Goal: Find specific page/section: Find specific page/section

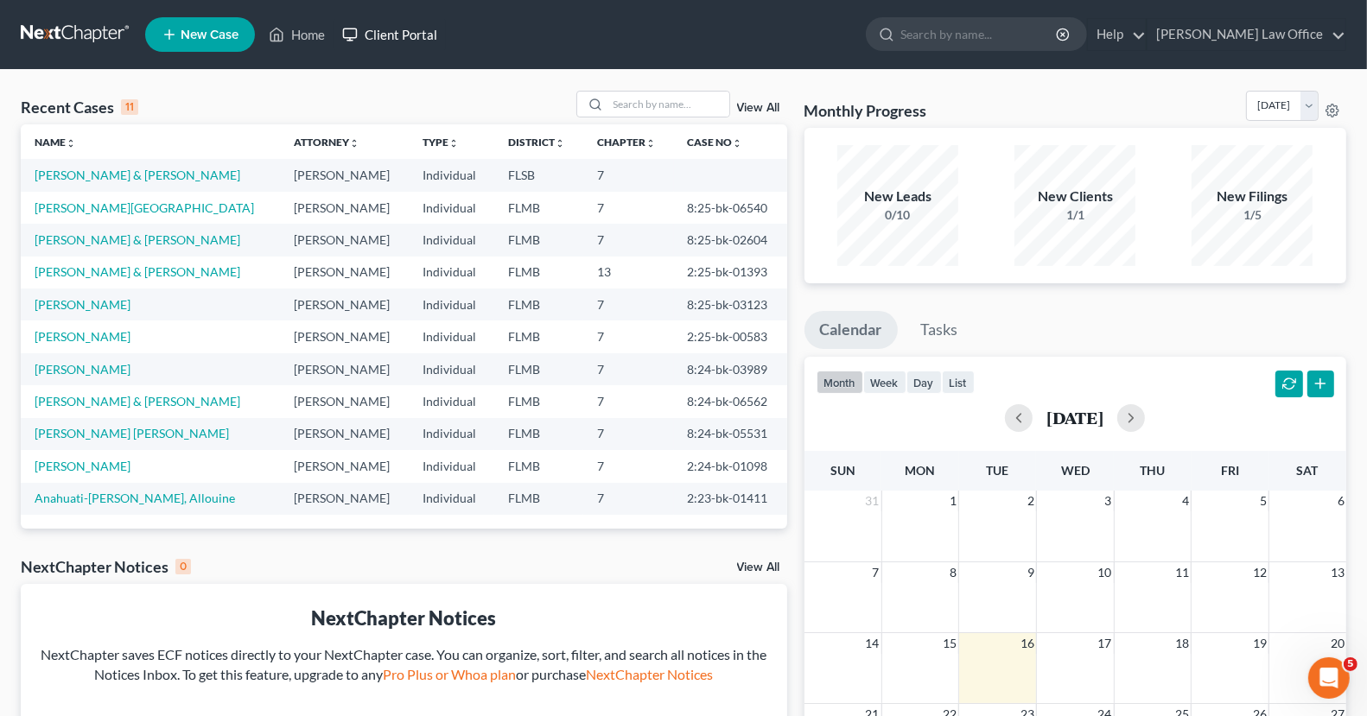
click at [388, 41] on link "Client Portal" at bounding box center [389, 34] width 112 height 31
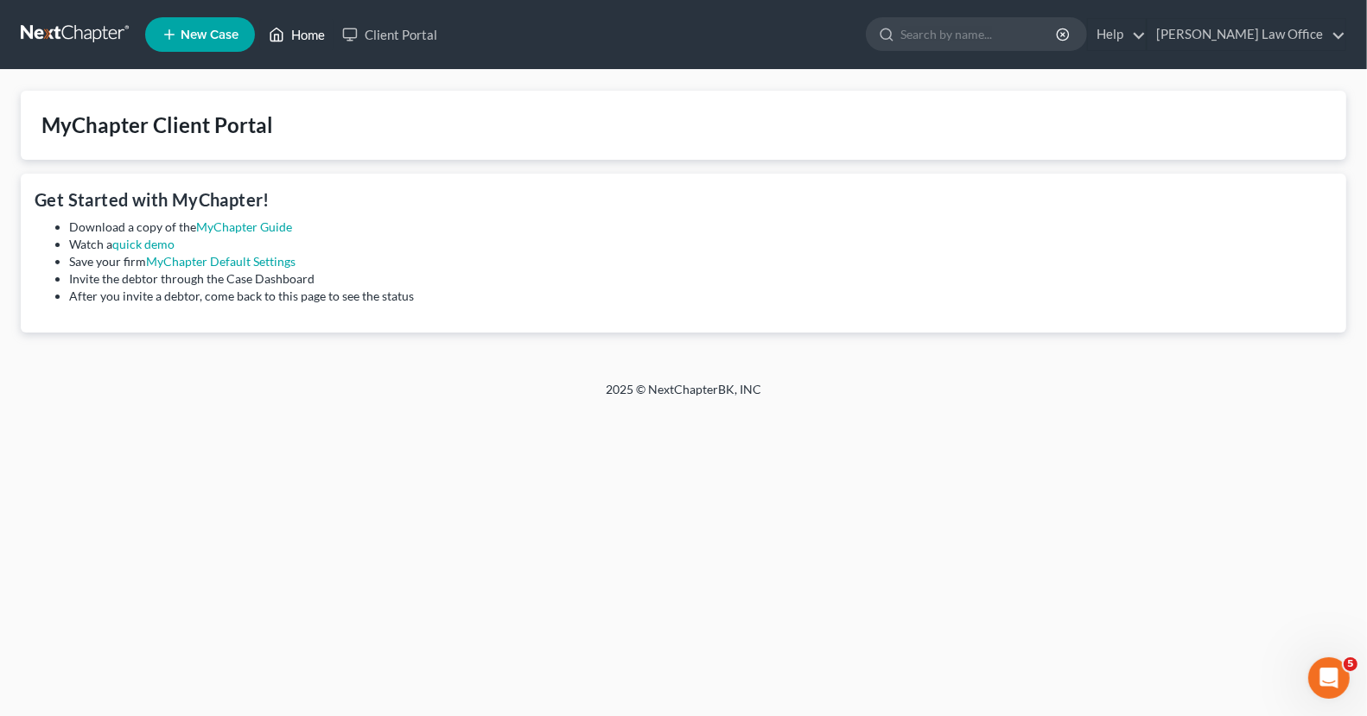
click at [295, 40] on link "Home" at bounding box center [296, 34] width 73 height 31
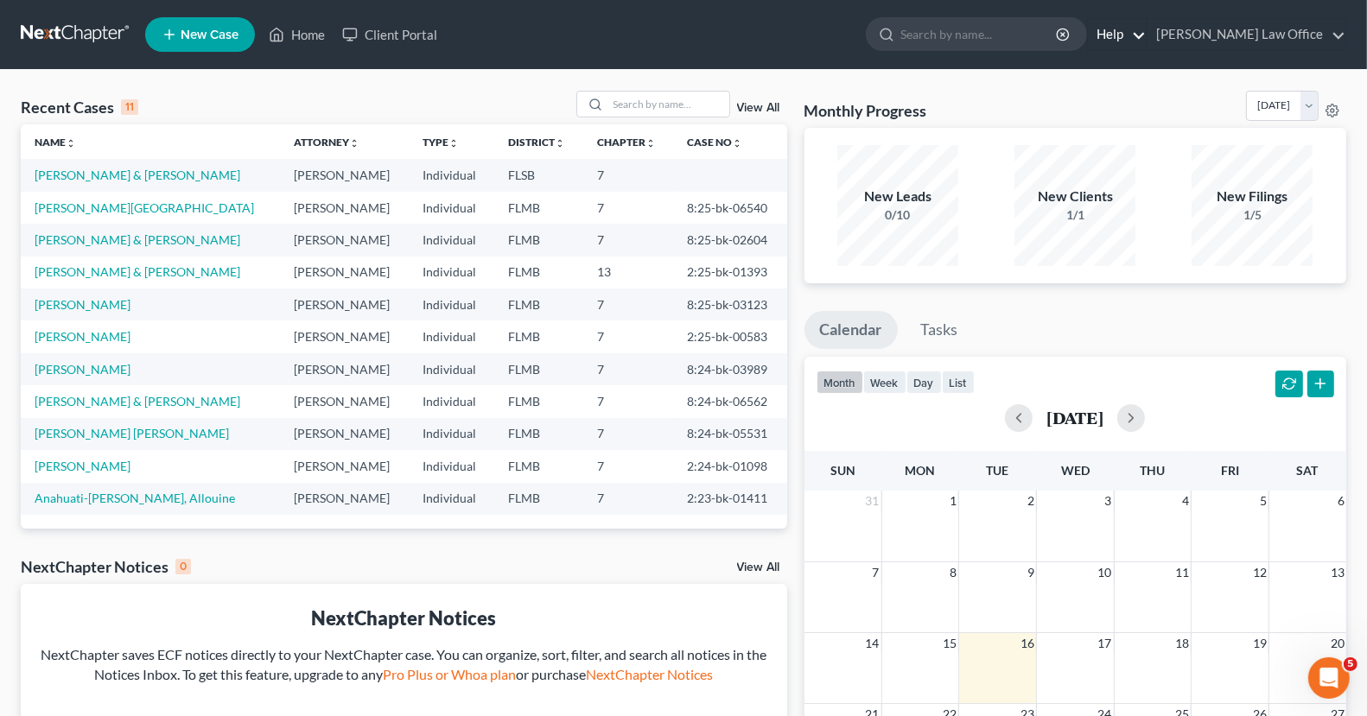
click at [1145, 30] on link "Help" at bounding box center [1117, 34] width 58 height 31
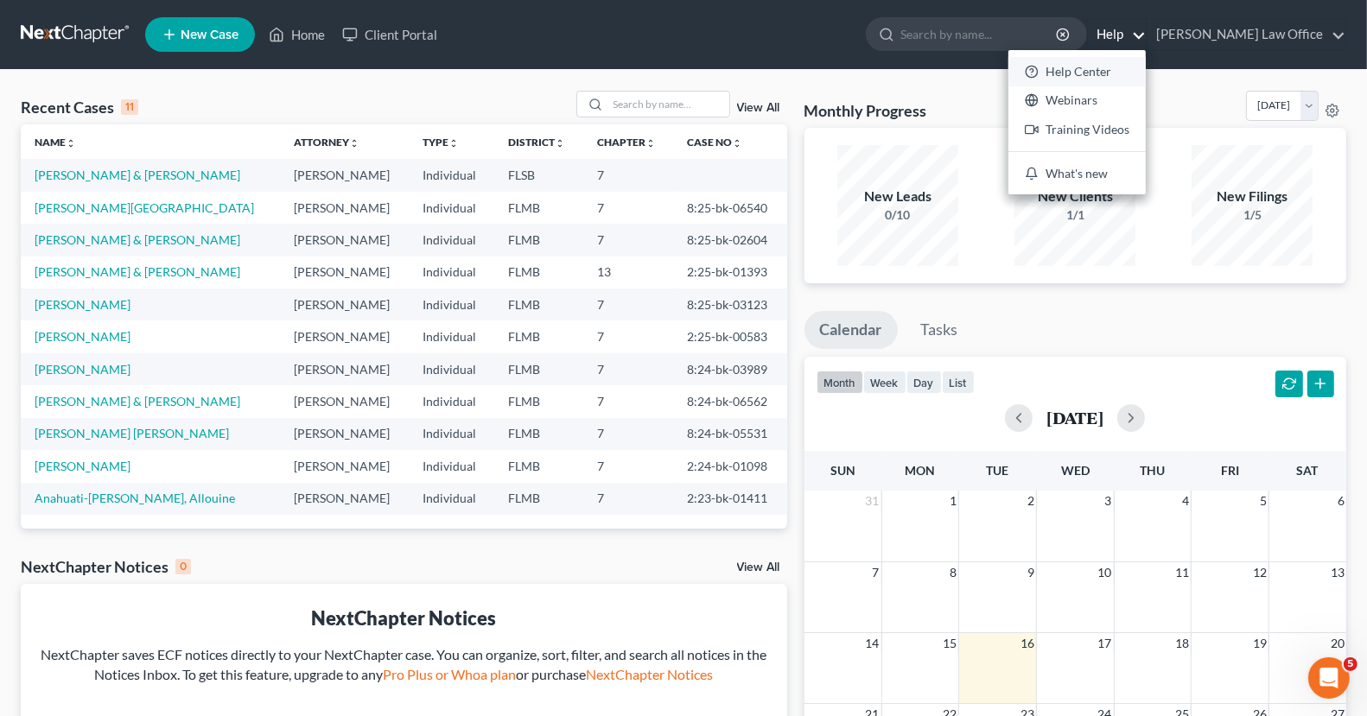
click at [1142, 65] on link "Help Center" at bounding box center [1076, 71] width 137 height 29
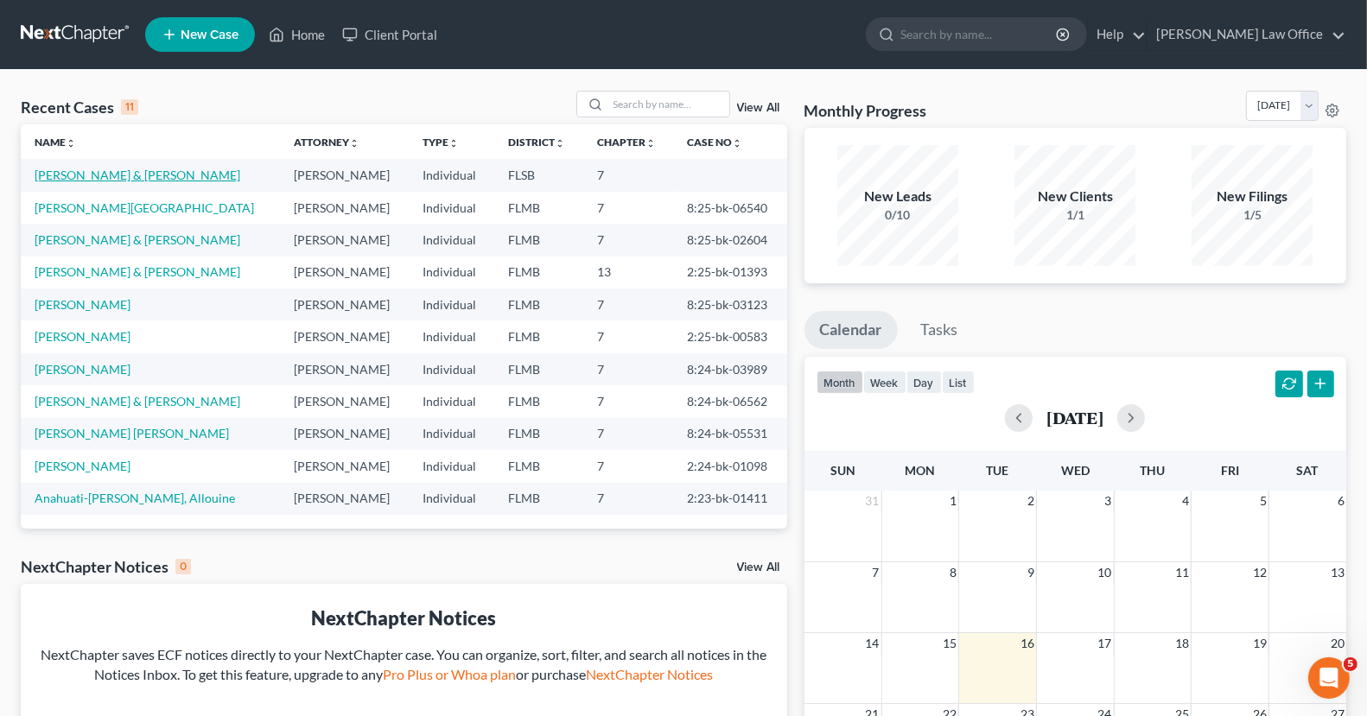
click at [168, 178] on link "[PERSON_NAME] & [PERSON_NAME]" at bounding box center [138, 175] width 206 height 15
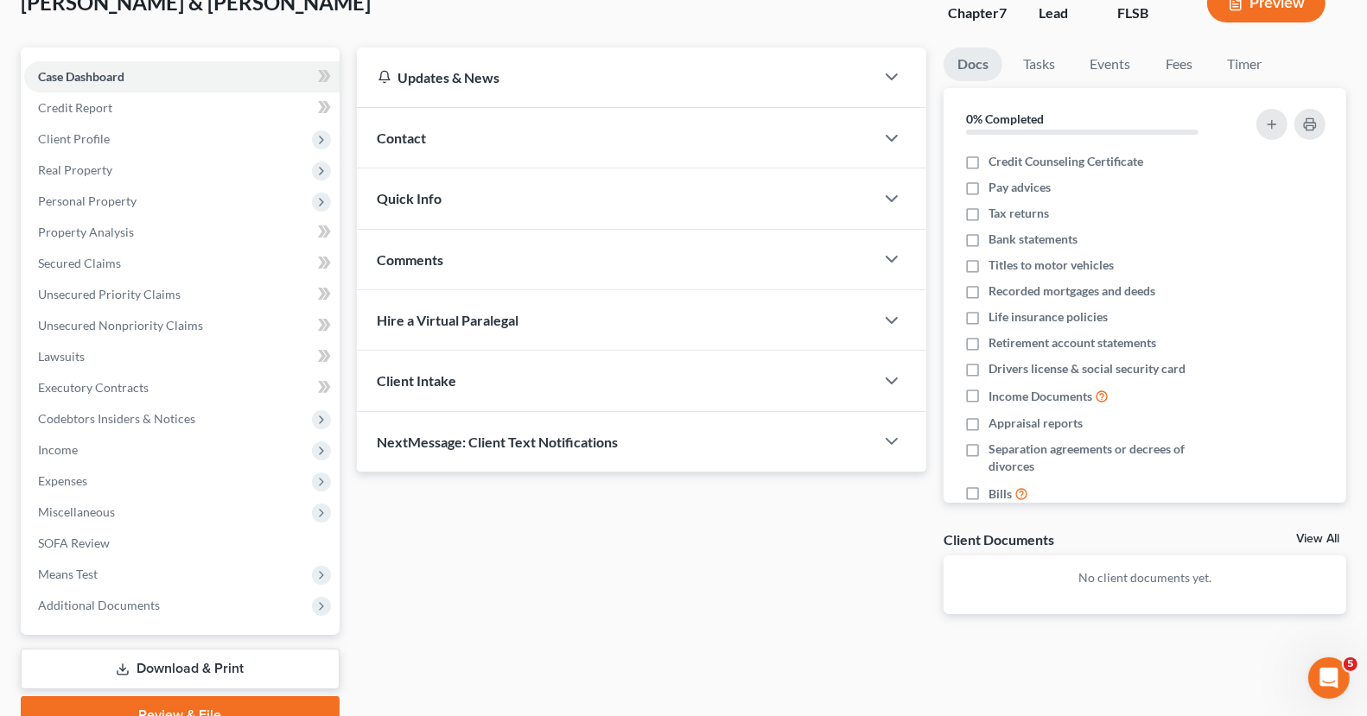
scroll to position [127, 0]
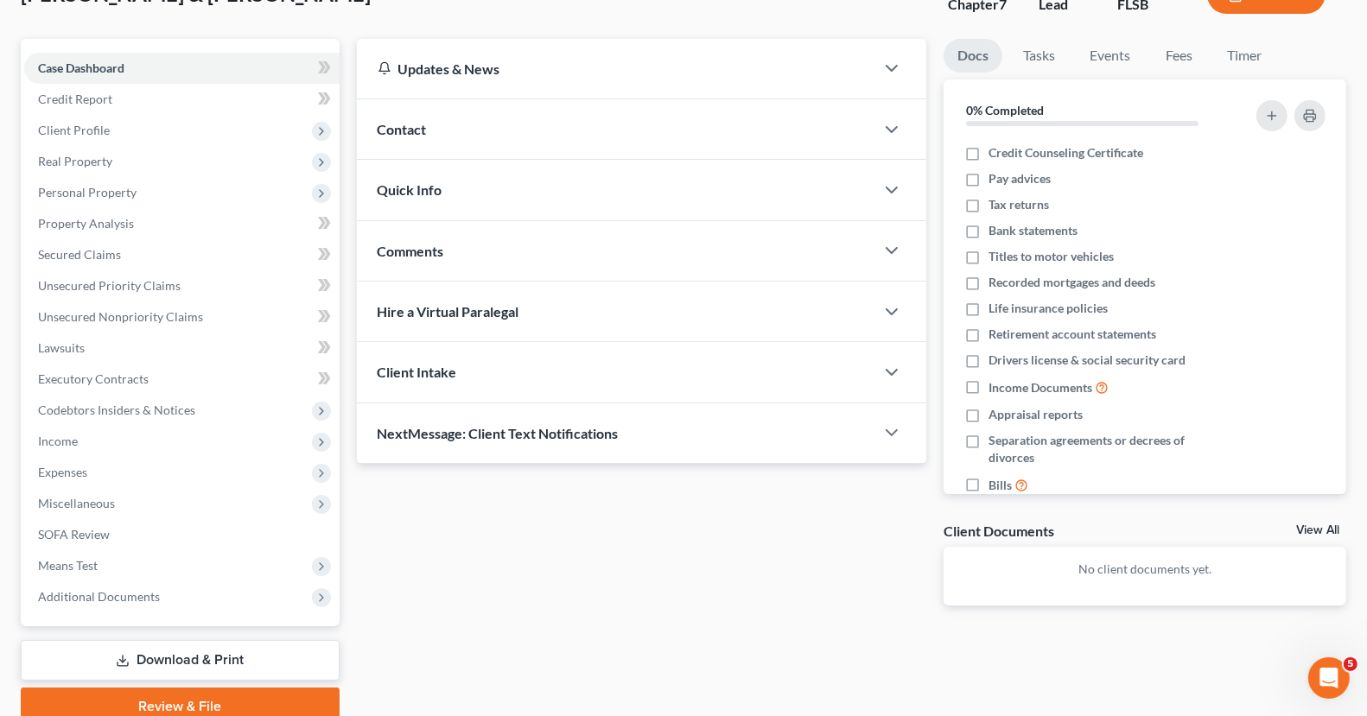
click at [521, 387] on div "Client Intake" at bounding box center [616, 372] width 518 height 60
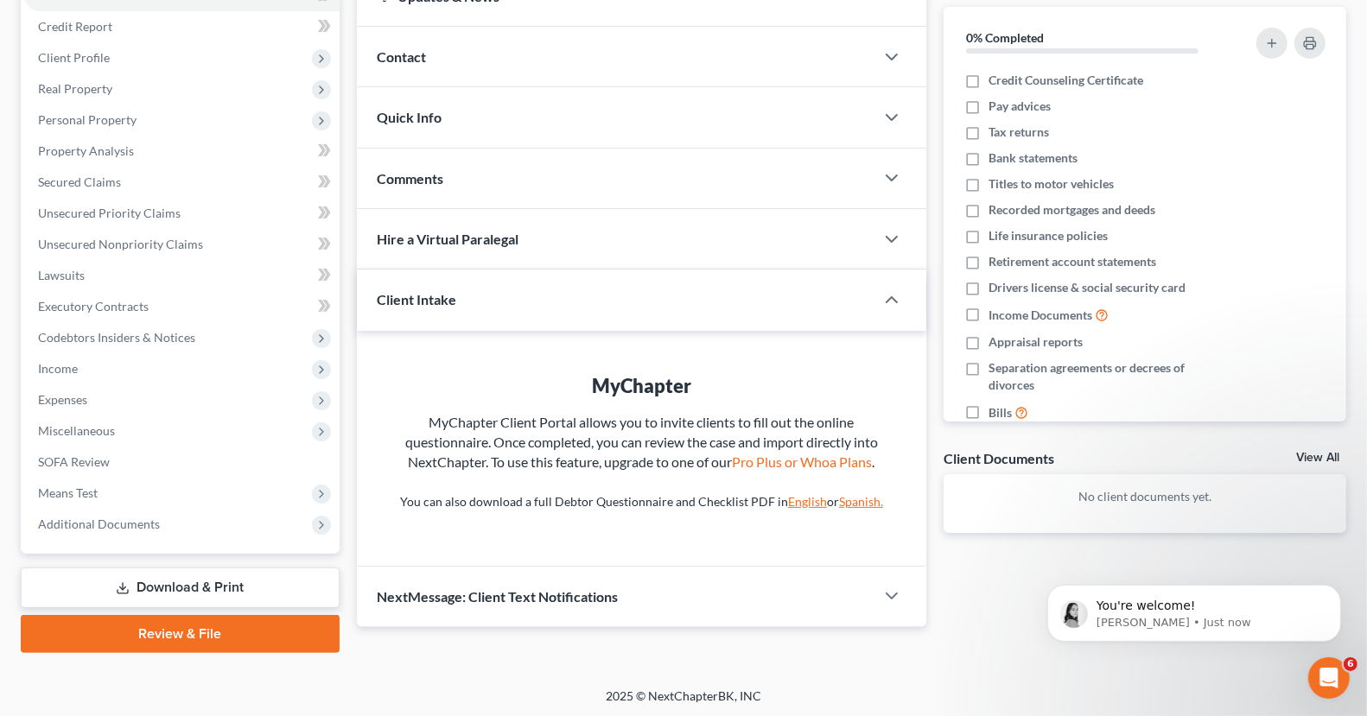
scroll to position [0, 0]
